Goal: Task Accomplishment & Management: Use online tool/utility

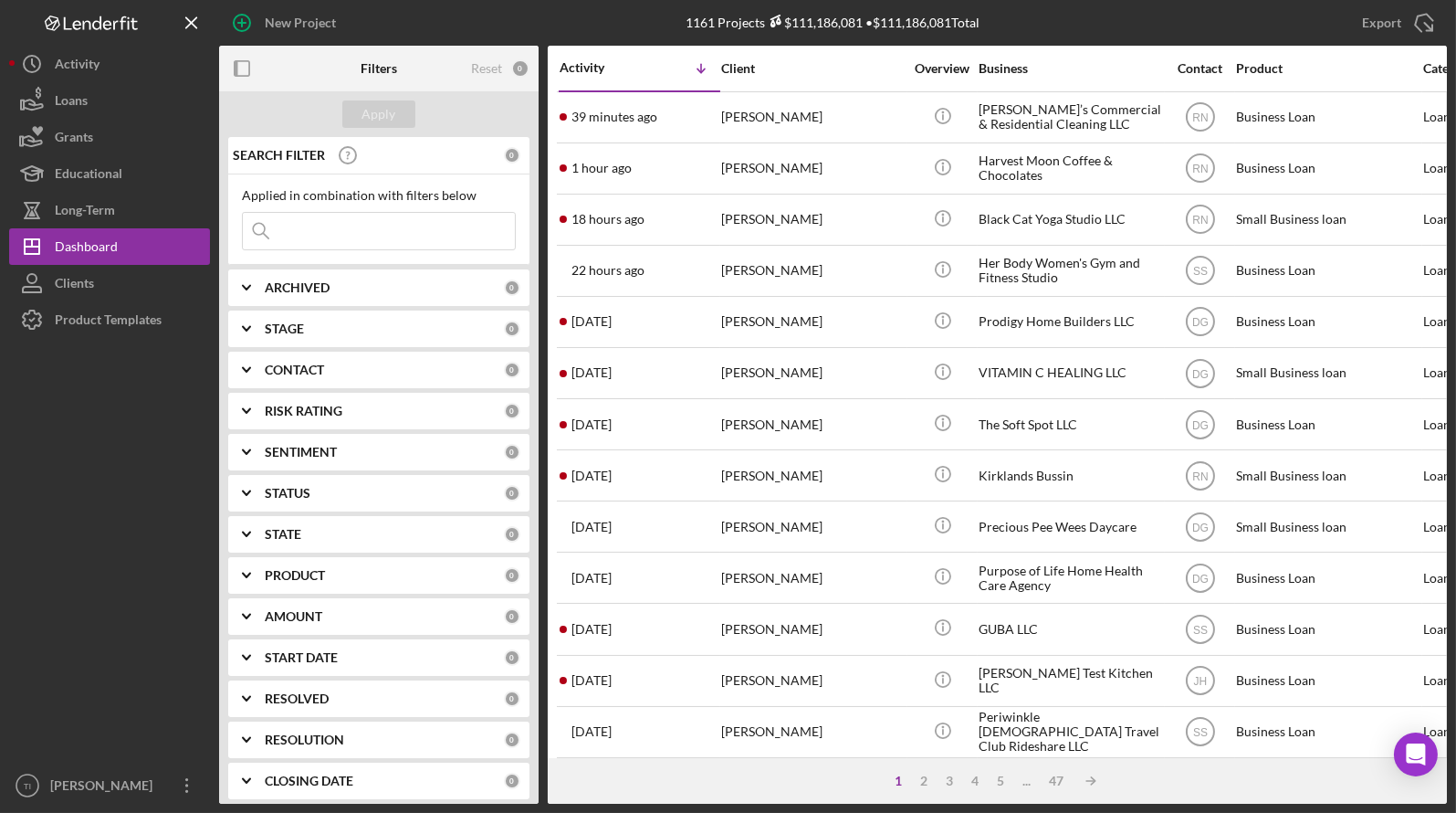
click at [304, 233] on input at bounding box center [379, 230] width 272 height 36
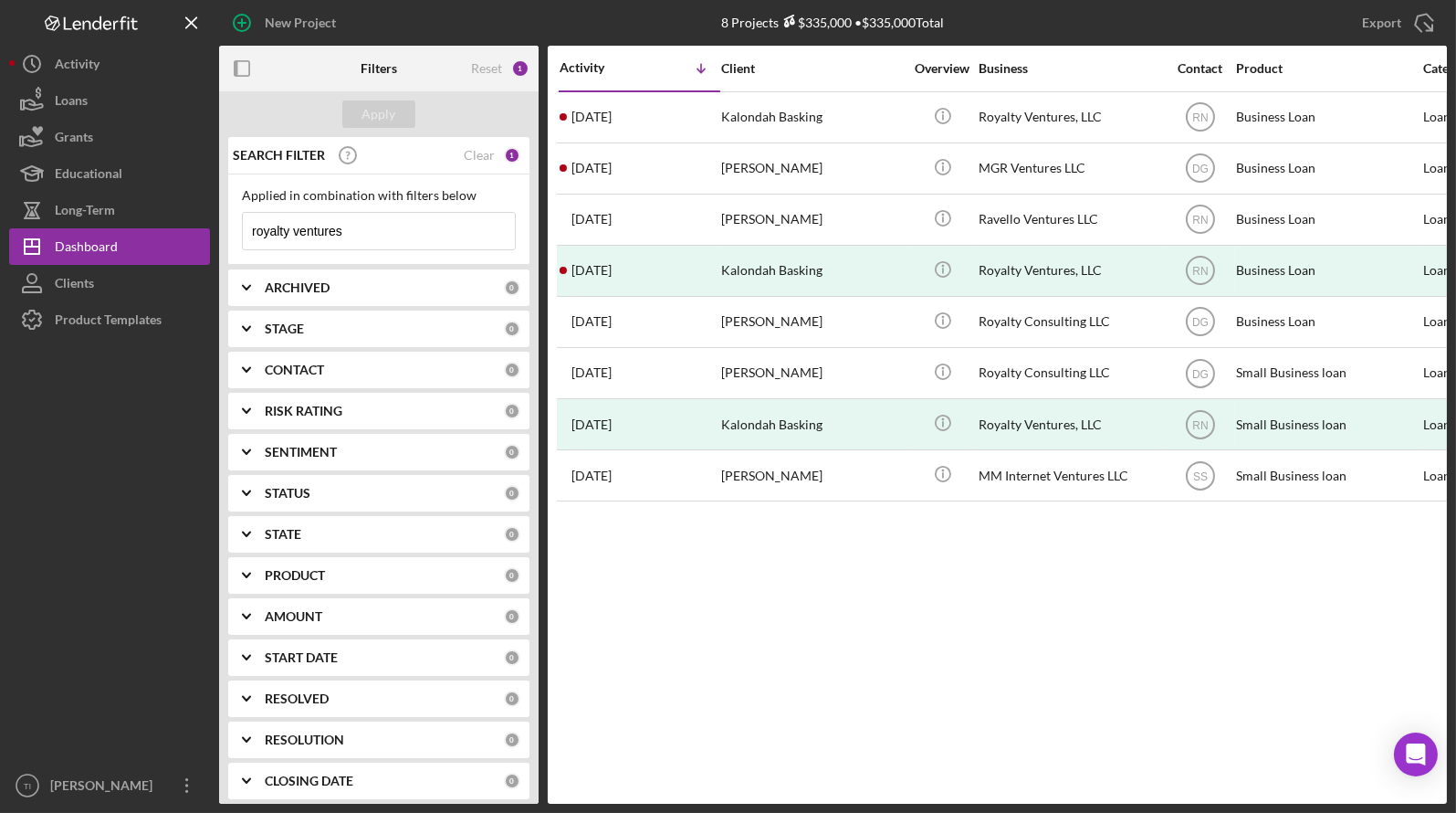
type input "royalty ventures"
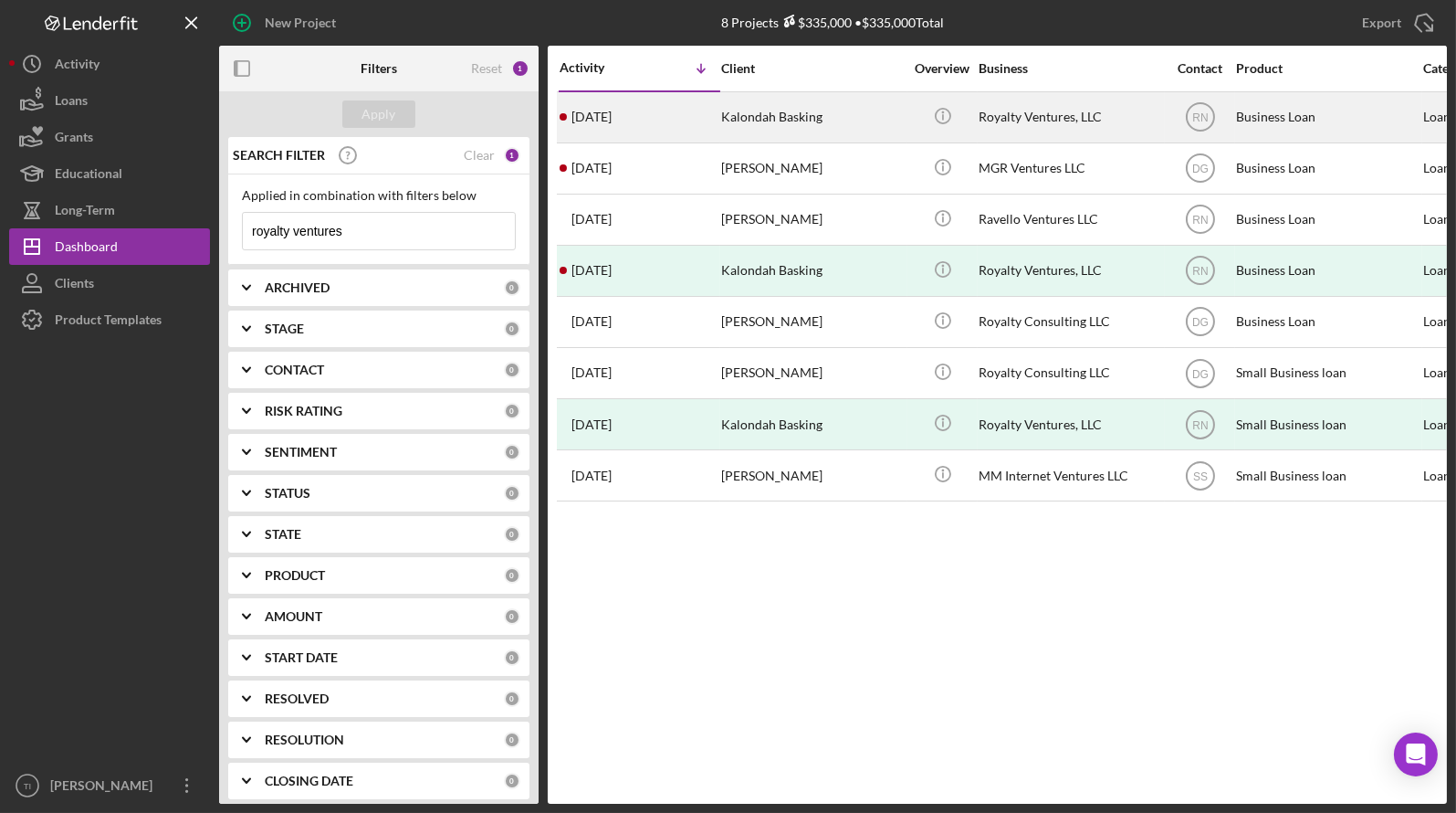
click at [775, 120] on div "Kalondah Basking" at bounding box center [813, 117] width 182 height 48
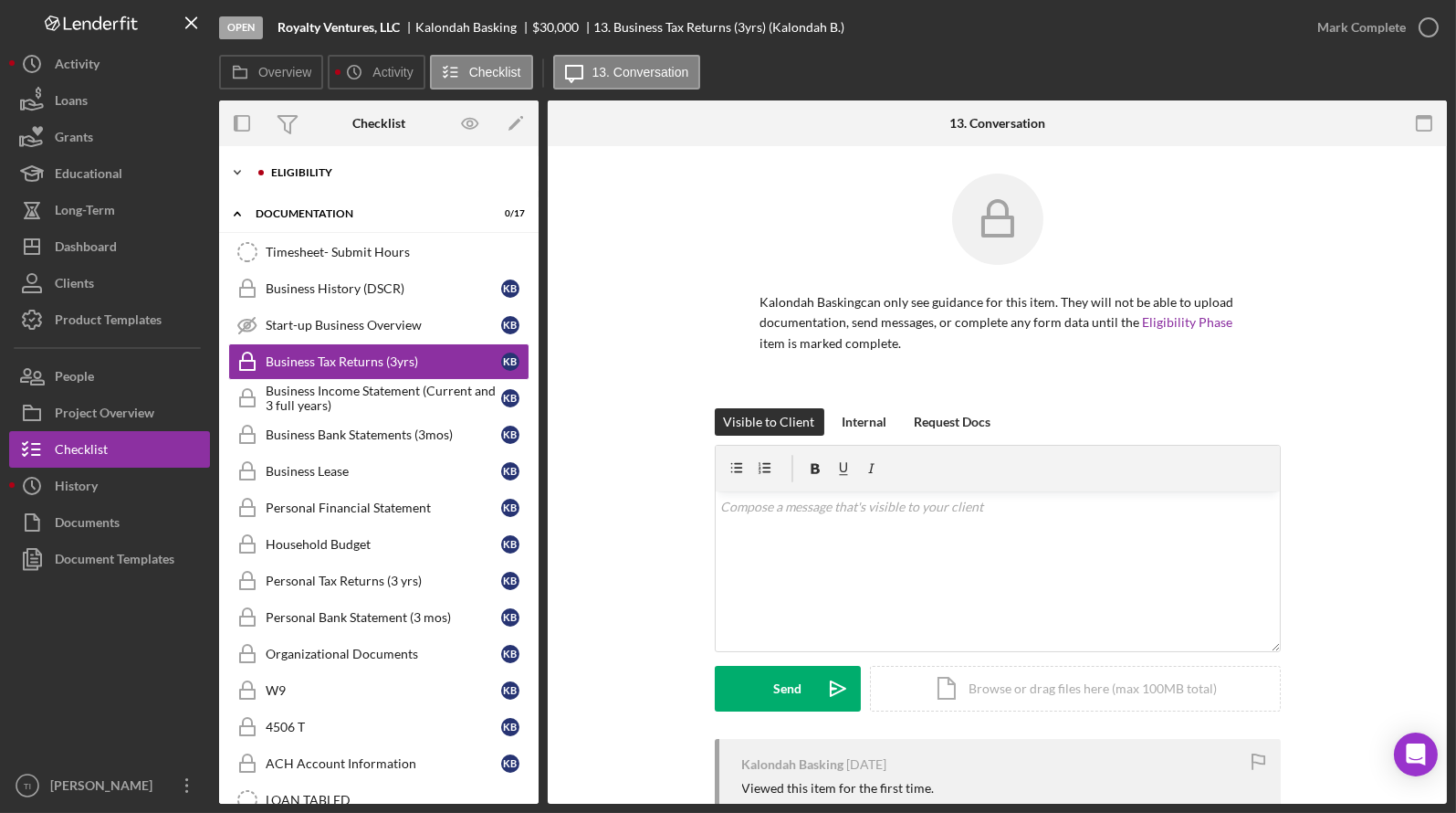
click at [238, 164] on icon "Icon/Expander" at bounding box center [236, 172] width 36 height 36
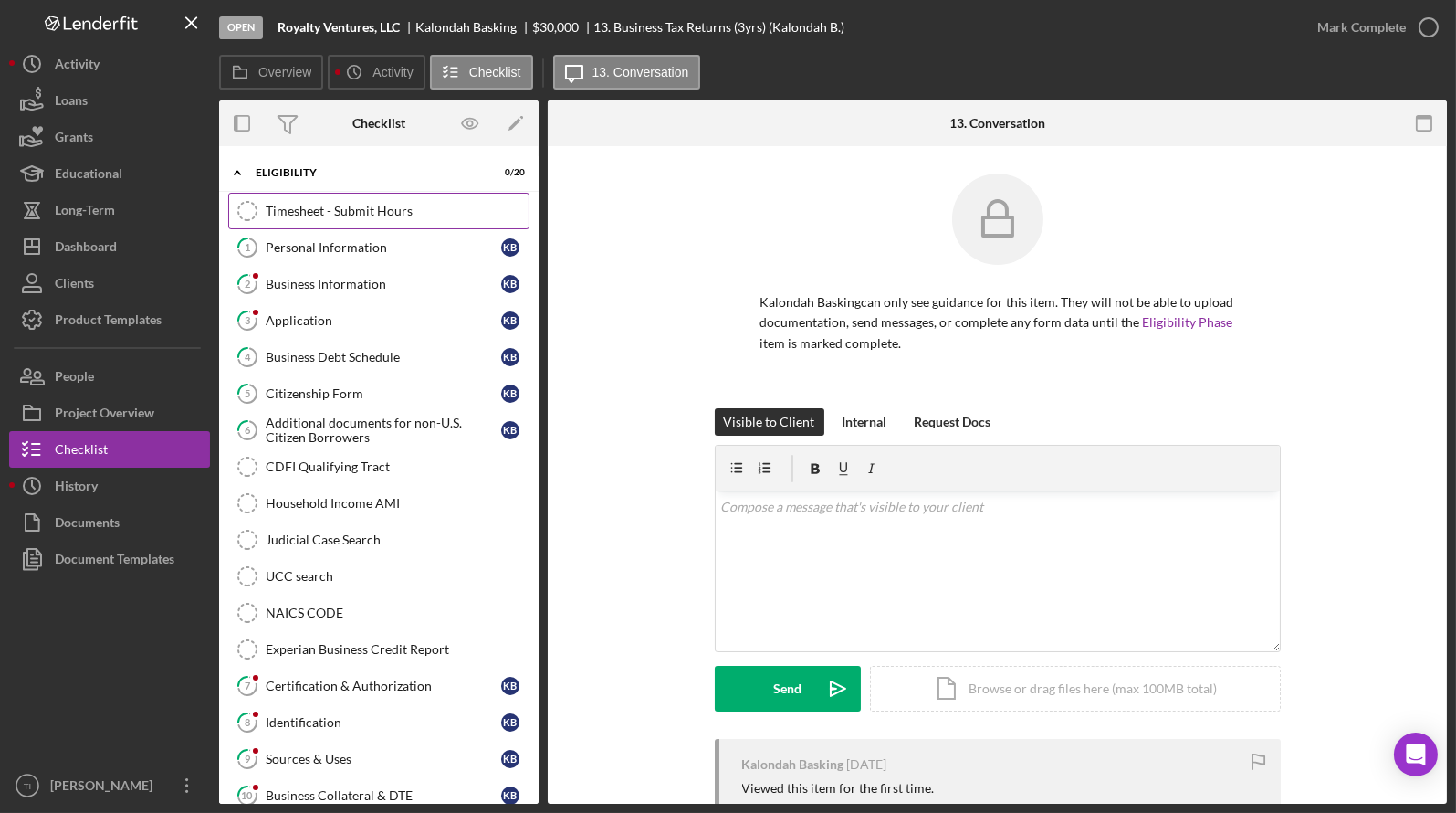
click at [303, 212] on div "Timesheet - Submit Hours" at bounding box center [397, 211] width 263 height 15
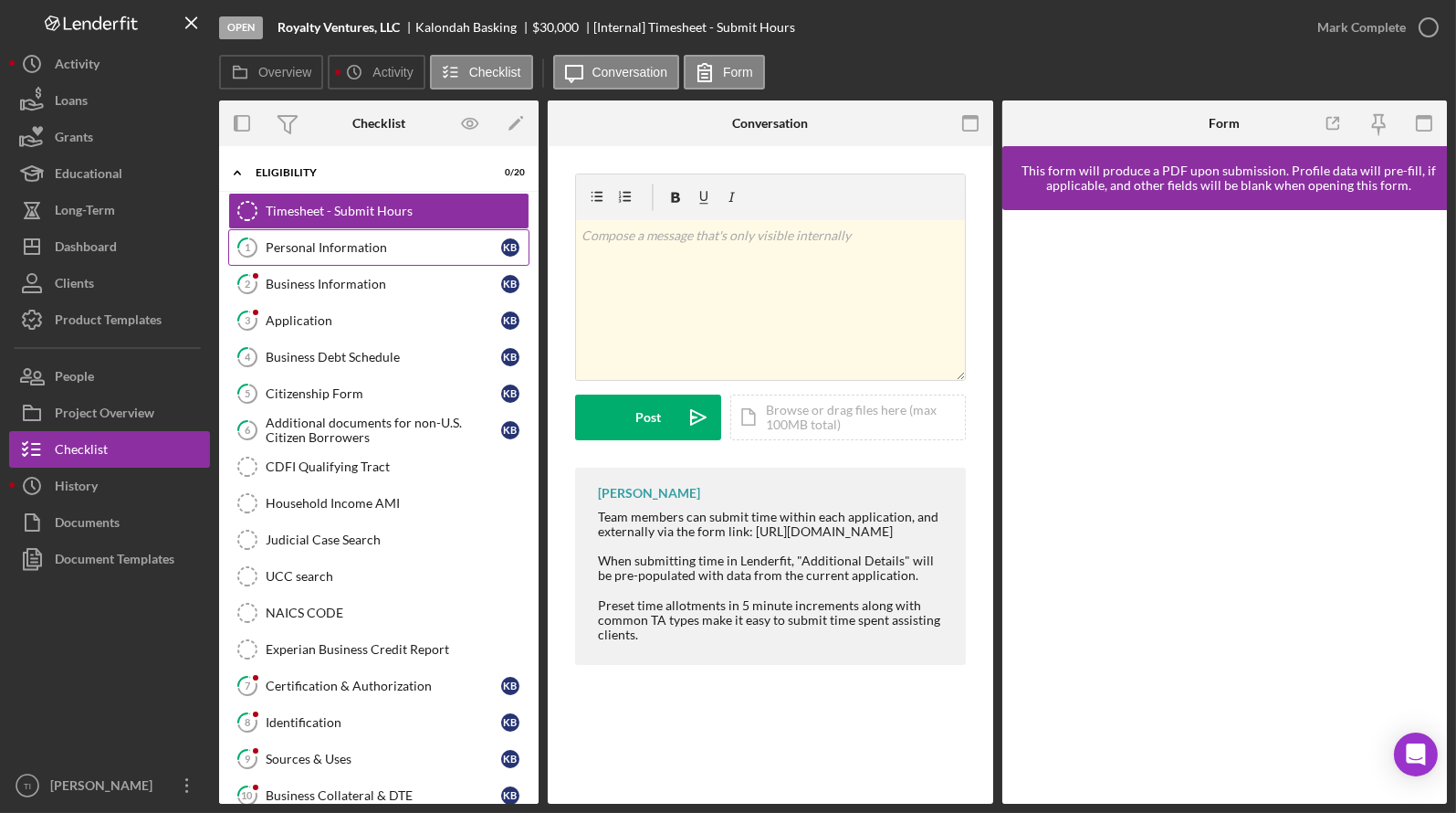
click at [346, 251] on div "Personal Information" at bounding box center [383, 248] width 236 height 15
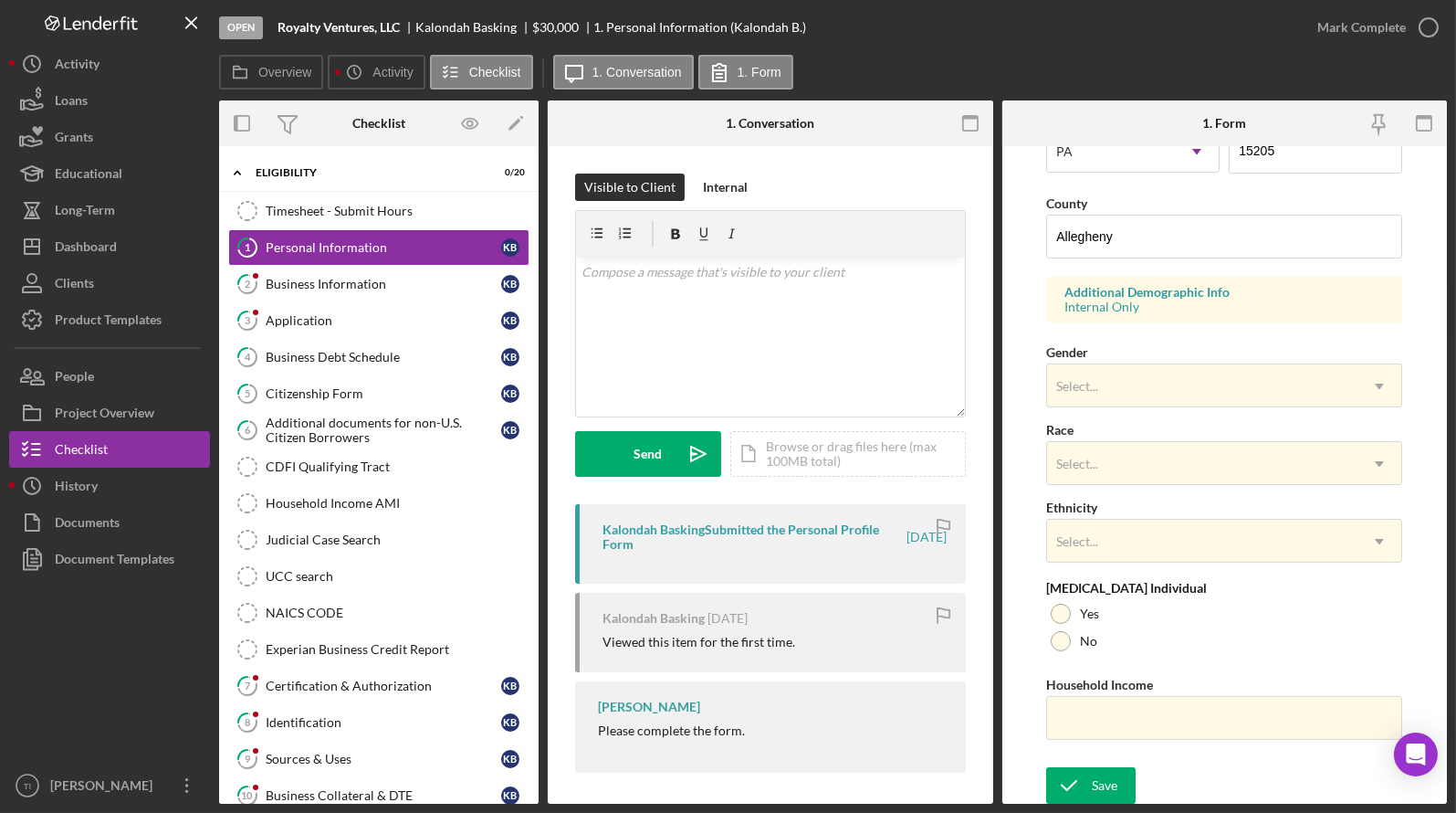
scroll to position [560, 0]
click at [299, 287] on div "Business Information" at bounding box center [383, 284] width 236 height 15
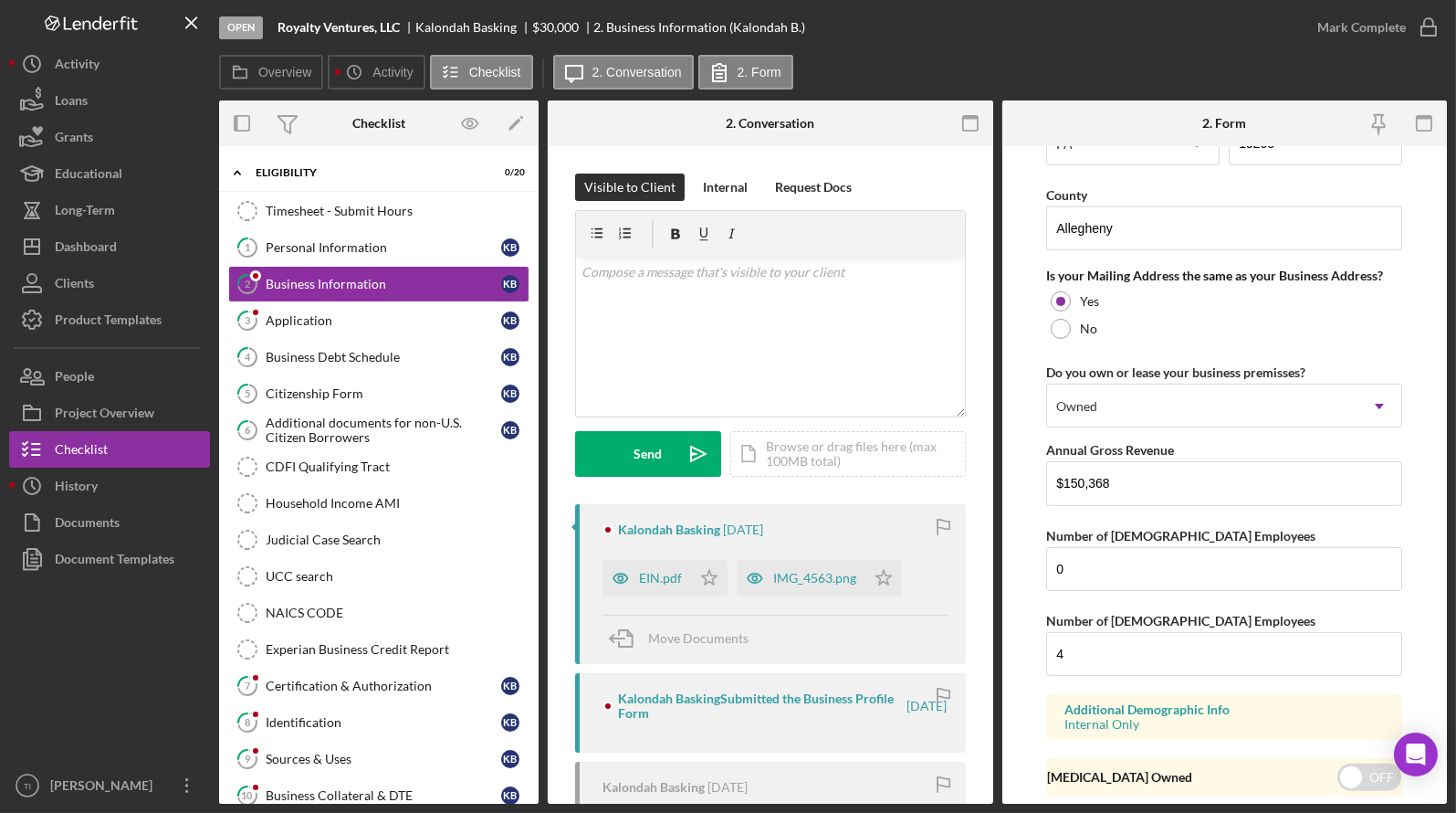
scroll to position [1368, 0]
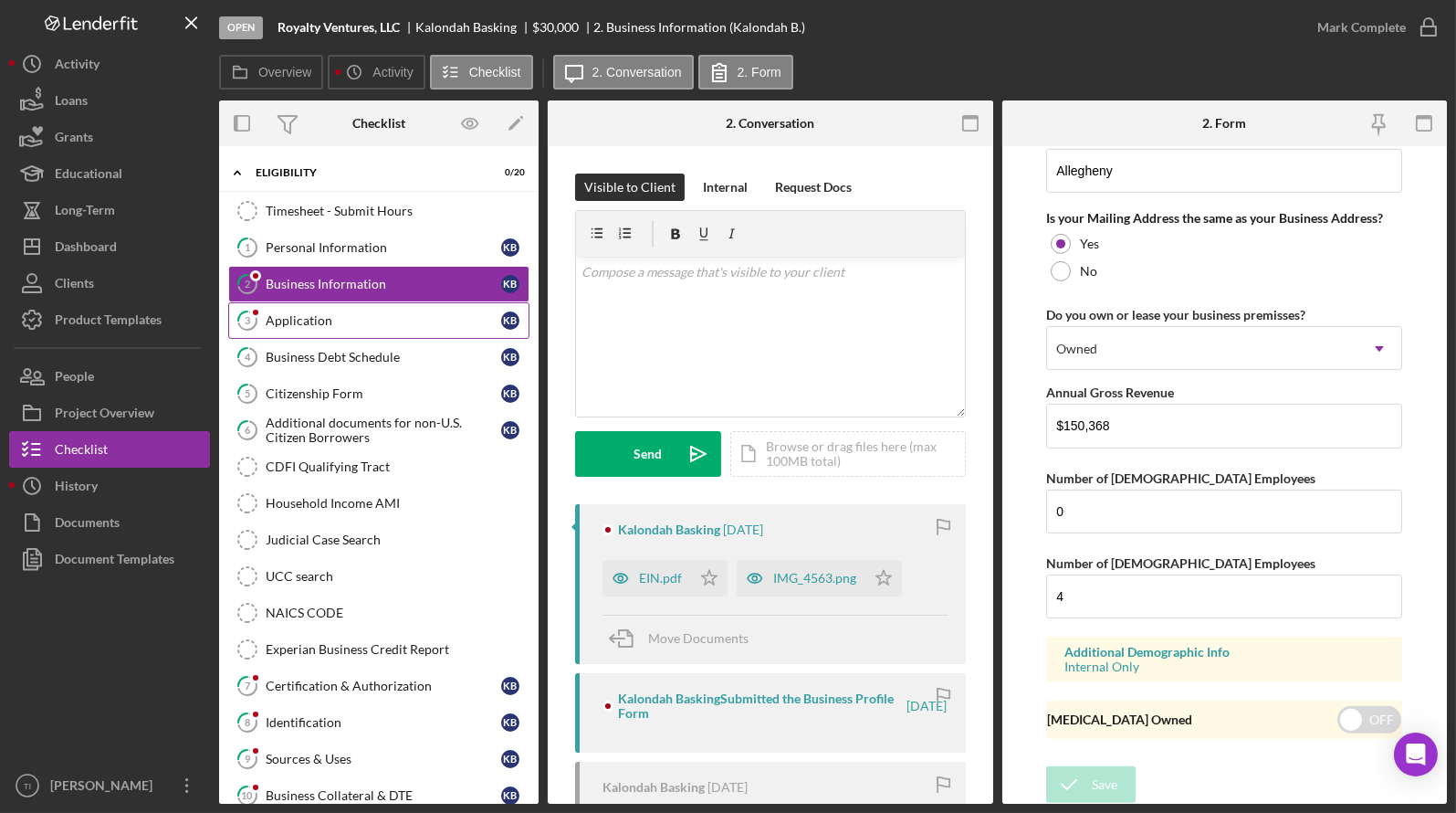
click at [350, 329] on link "3 Application K B" at bounding box center [379, 320] width 302 height 36
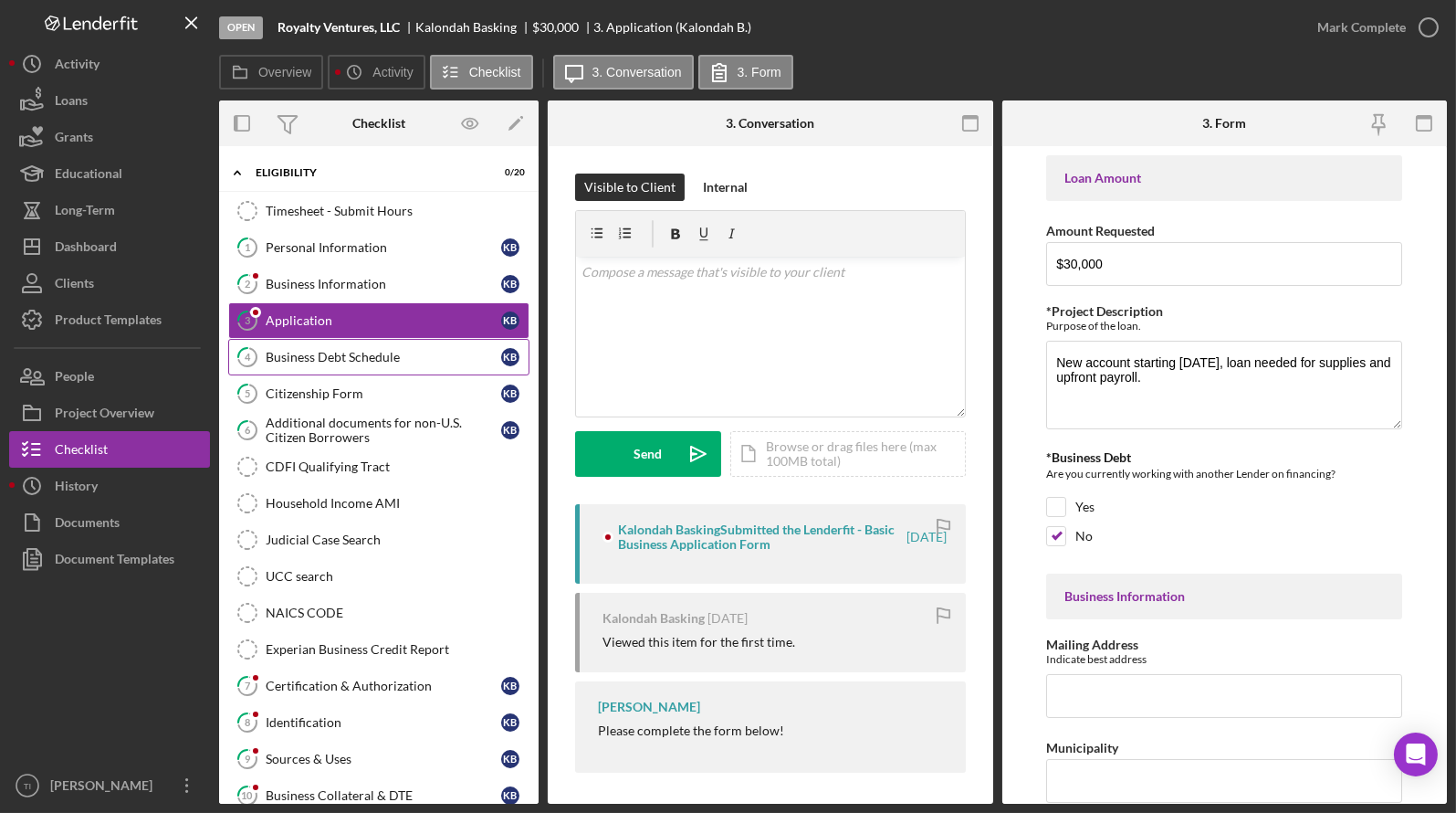
click at [354, 360] on div "Business Debt Schedule" at bounding box center [383, 358] width 236 height 15
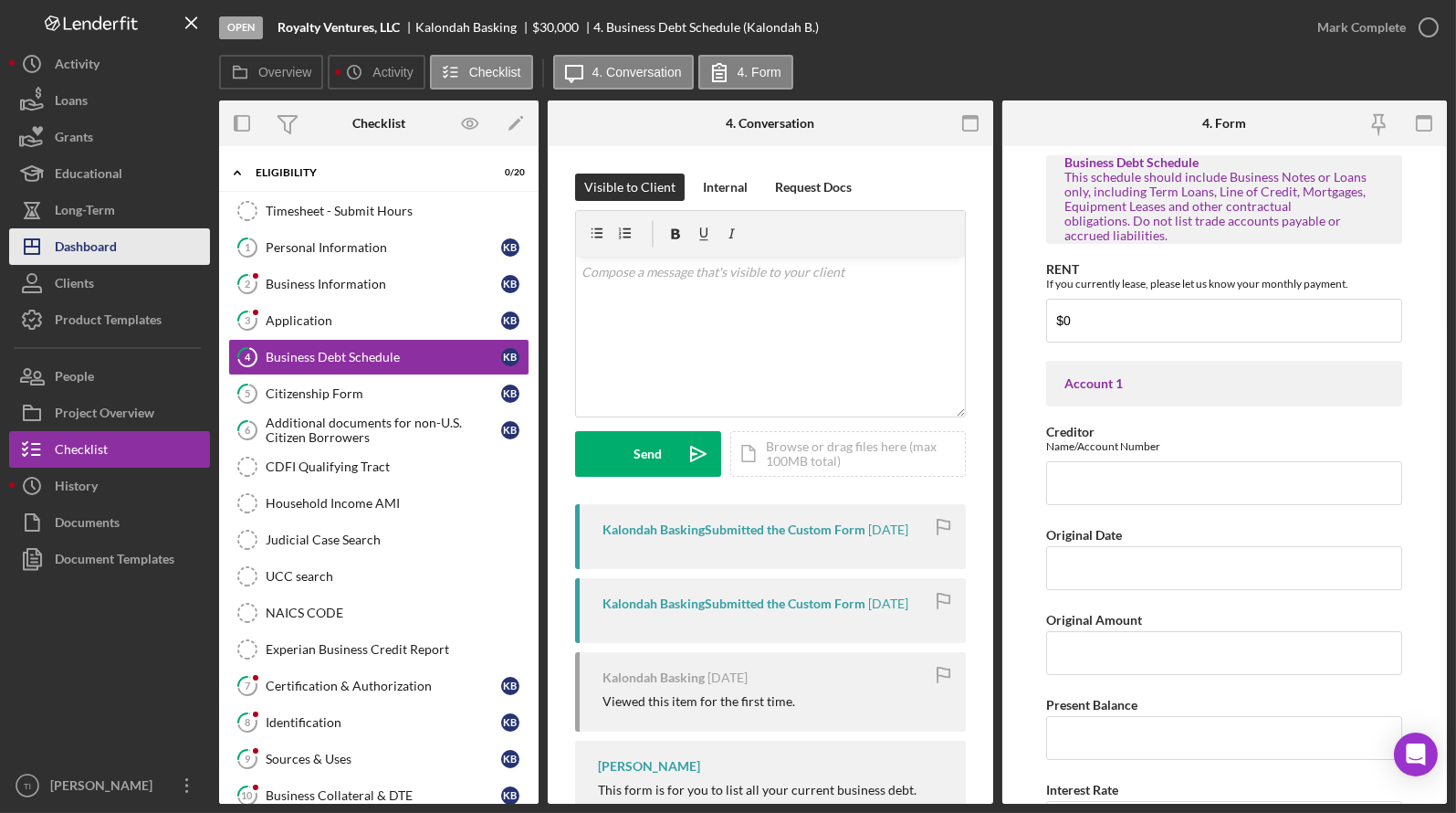
click at [101, 237] on div "Dashboard" at bounding box center [86, 249] width 62 height 41
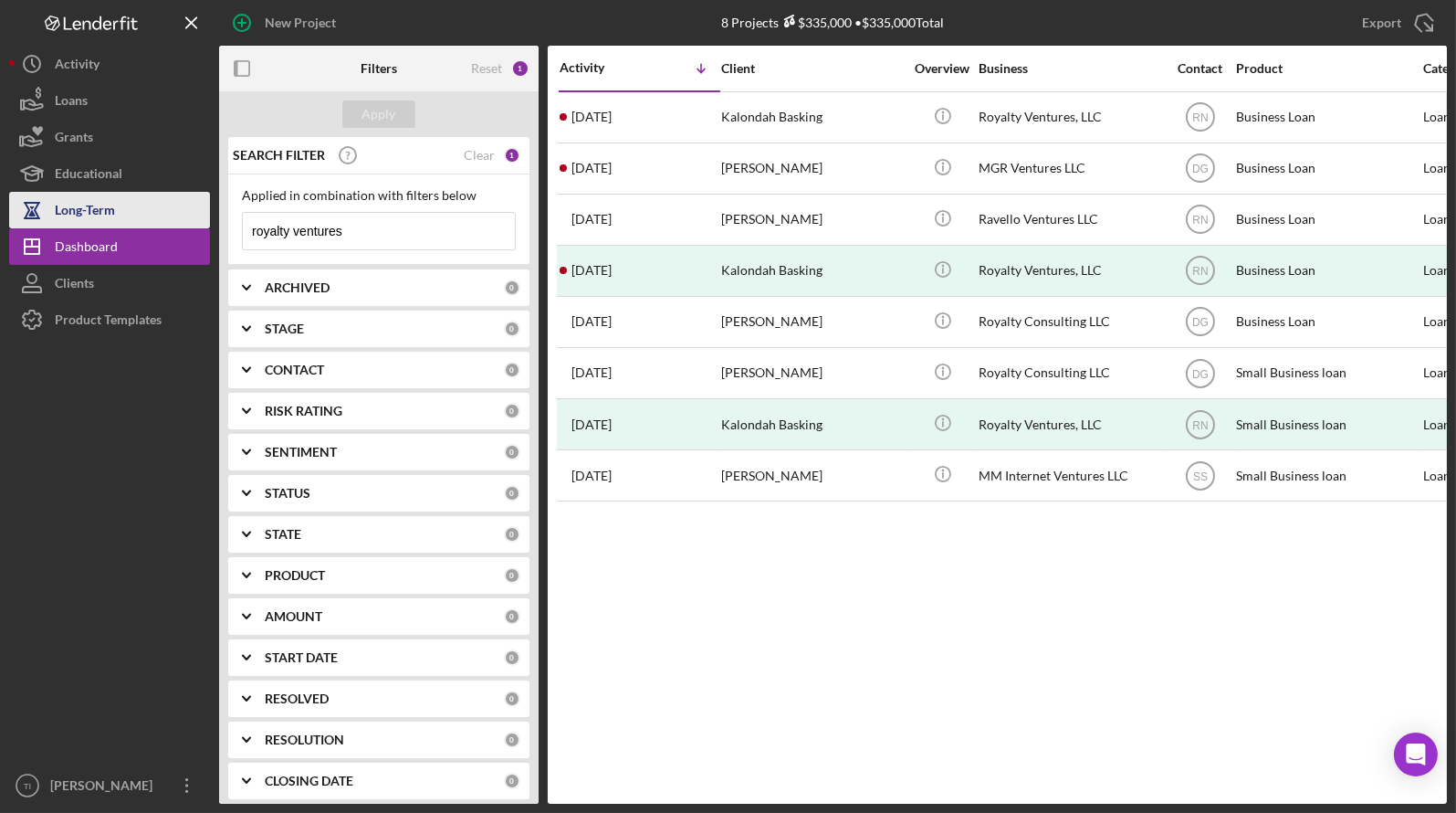
drag, startPoint x: 385, startPoint y: 236, endPoint x: 139, endPoint y: 224, distance: 246.3
click at [139, 224] on div "New Project 8 Projects $335,000 • $335,000 Total royalty ventures Export Icon/E…" at bounding box center [728, 401] width 1437 height 804
